Goal: Information Seeking & Learning: Check status

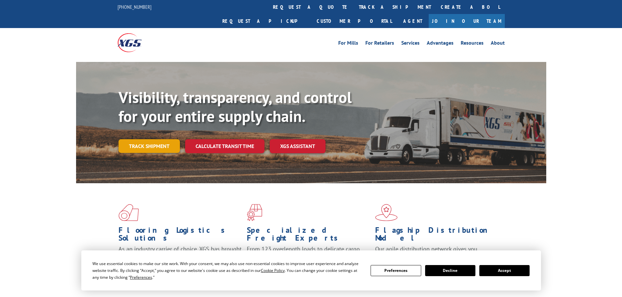
click at [136, 139] on link "Track shipment" at bounding box center [149, 146] width 61 height 14
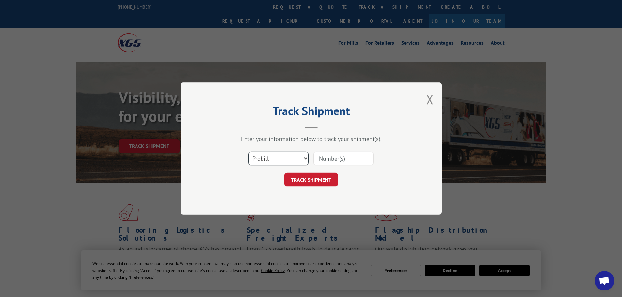
click at [272, 156] on select "Select category... Probill BOL PO" at bounding box center [278, 159] width 60 height 14
select select "po"
click at [248, 152] on select "Select category... Probill BOL PO" at bounding box center [278, 159] width 60 height 14
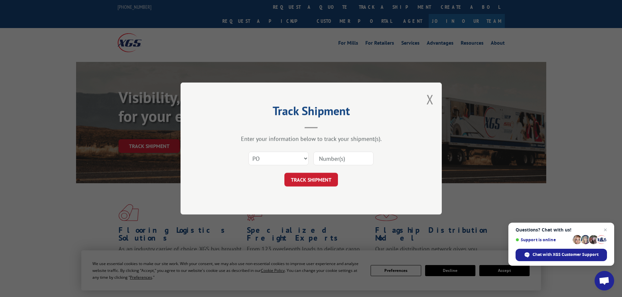
click at [333, 159] on input at bounding box center [343, 159] width 60 height 14
paste input "76513939"
type input "76513939"
click at [311, 183] on button "TRACK SHIPMENT" at bounding box center [311, 180] width 54 height 14
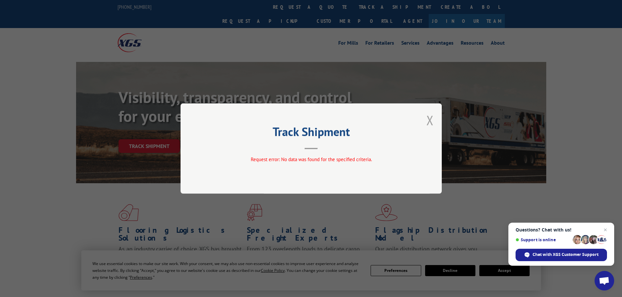
click at [430, 120] on button "Close modal" at bounding box center [429, 120] width 7 height 17
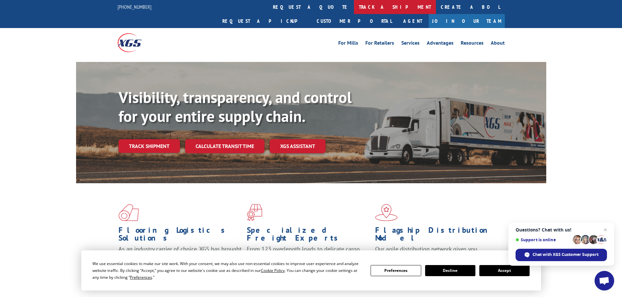
click at [354, 4] on link "track a shipment" at bounding box center [395, 7] width 82 height 14
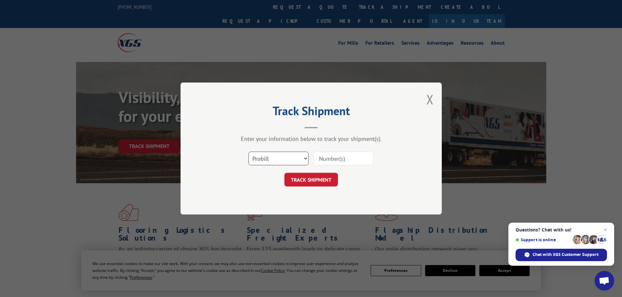
click at [286, 157] on select "Select category... Probill BOL PO" at bounding box center [278, 159] width 60 height 14
select select "po"
click at [248, 152] on select "Select category... Probill BOL PO" at bounding box center [278, 159] width 60 height 14
click at [338, 155] on input at bounding box center [343, 159] width 60 height 14
paste input "76513939"
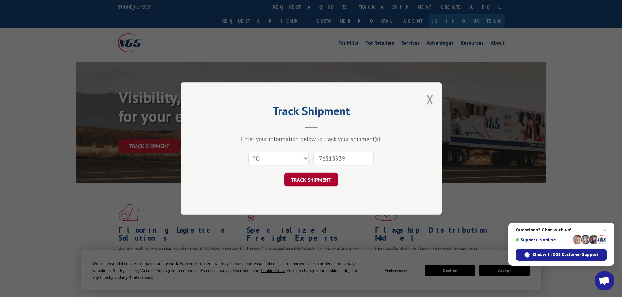
type input "76513939"
click at [316, 178] on button "TRACK SHIPMENT" at bounding box center [311, 180] width 54 height 14
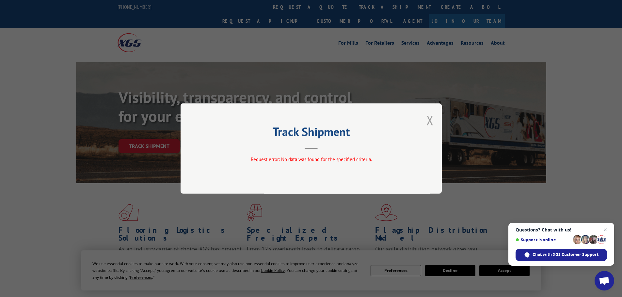
click at [432, 118] on button "Close modal" at bounding box center [429, 120] width 7 height 17
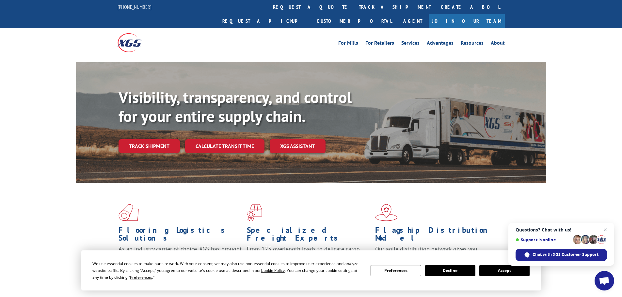
click at [445, 275] on button "Decline" at bounding box center [450, 270] width 50 height 11
